Goal: Information Seeking & Learning: Learn about a topic

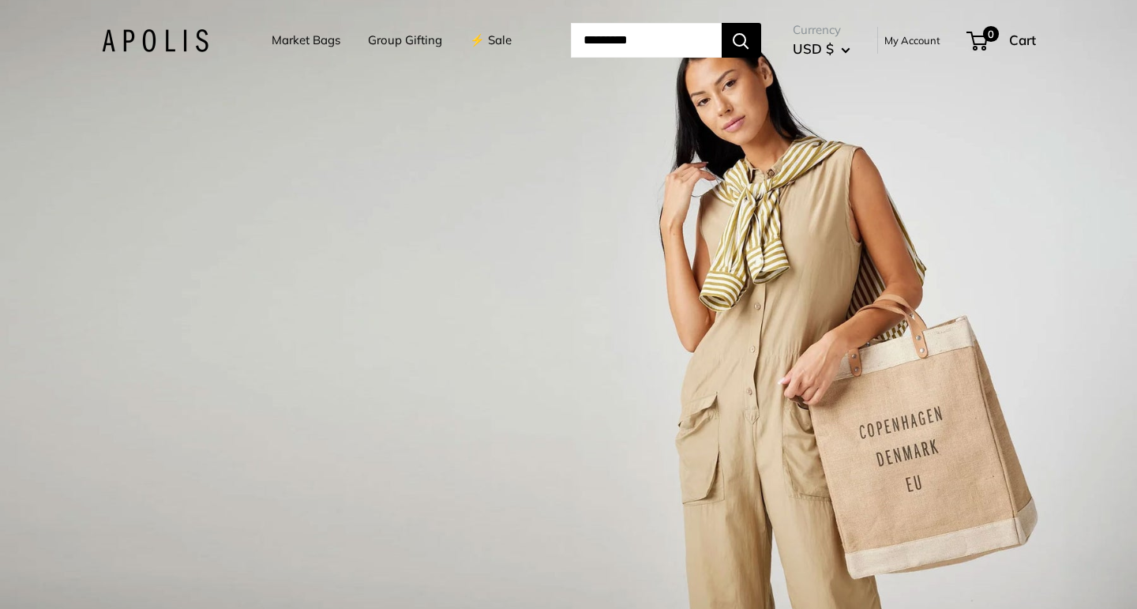
click at [487, 39] on link "⚡️ Sale" at bounding box center [491, 40] width 42 height 22
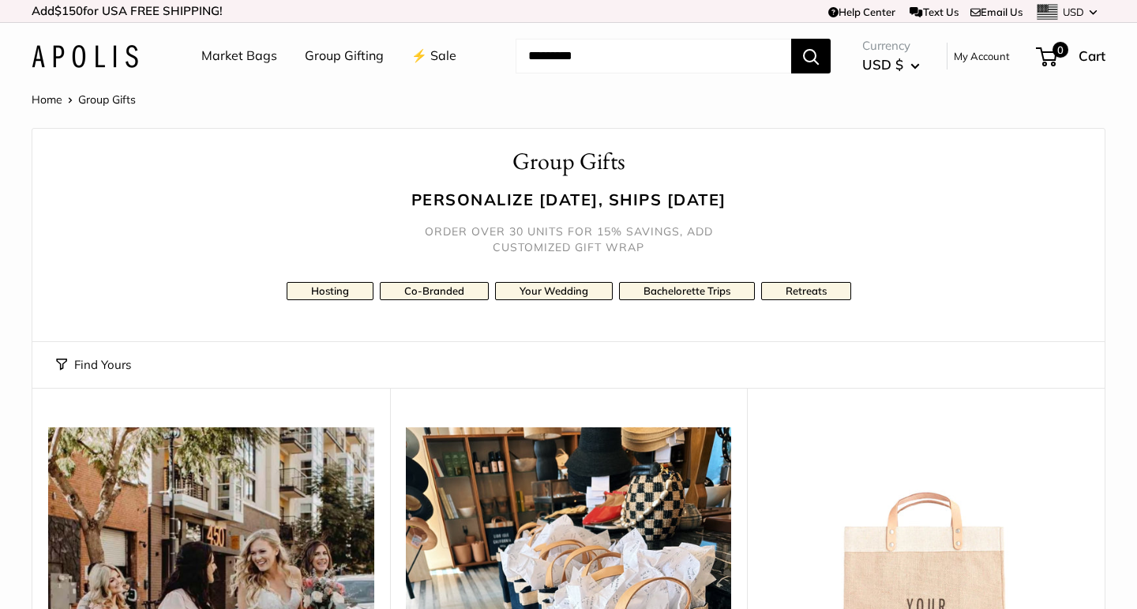
click at [657, 66] on input "Search..." at bounding box center [654, 56] width 276 height 35
type input "*"
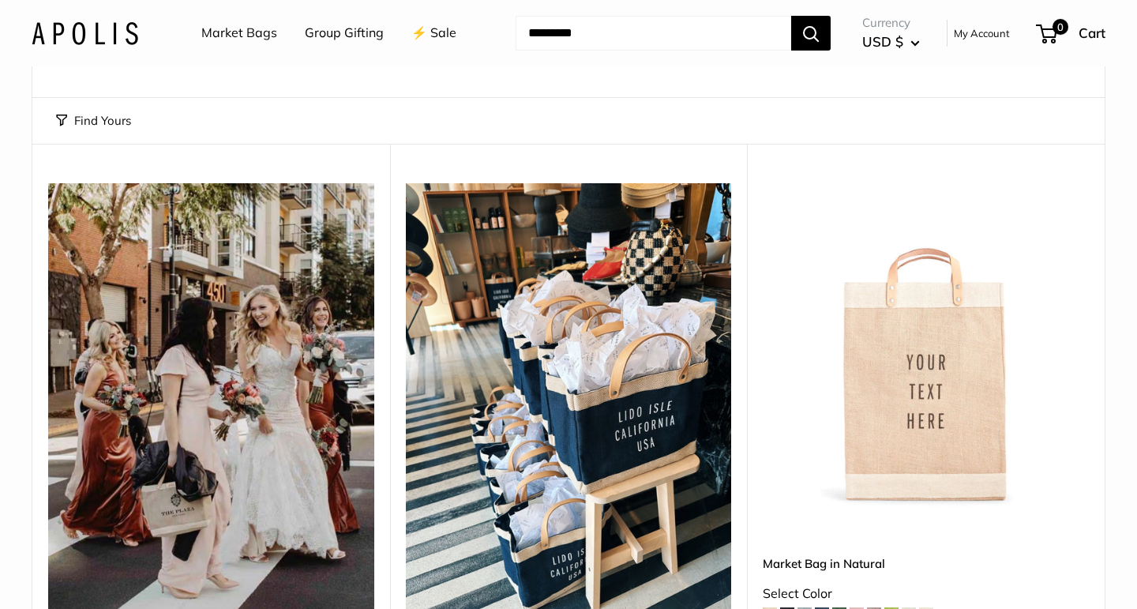
scroll to position [249, 0]
